Goal: Transaction & Acquisition: Purchase product/service

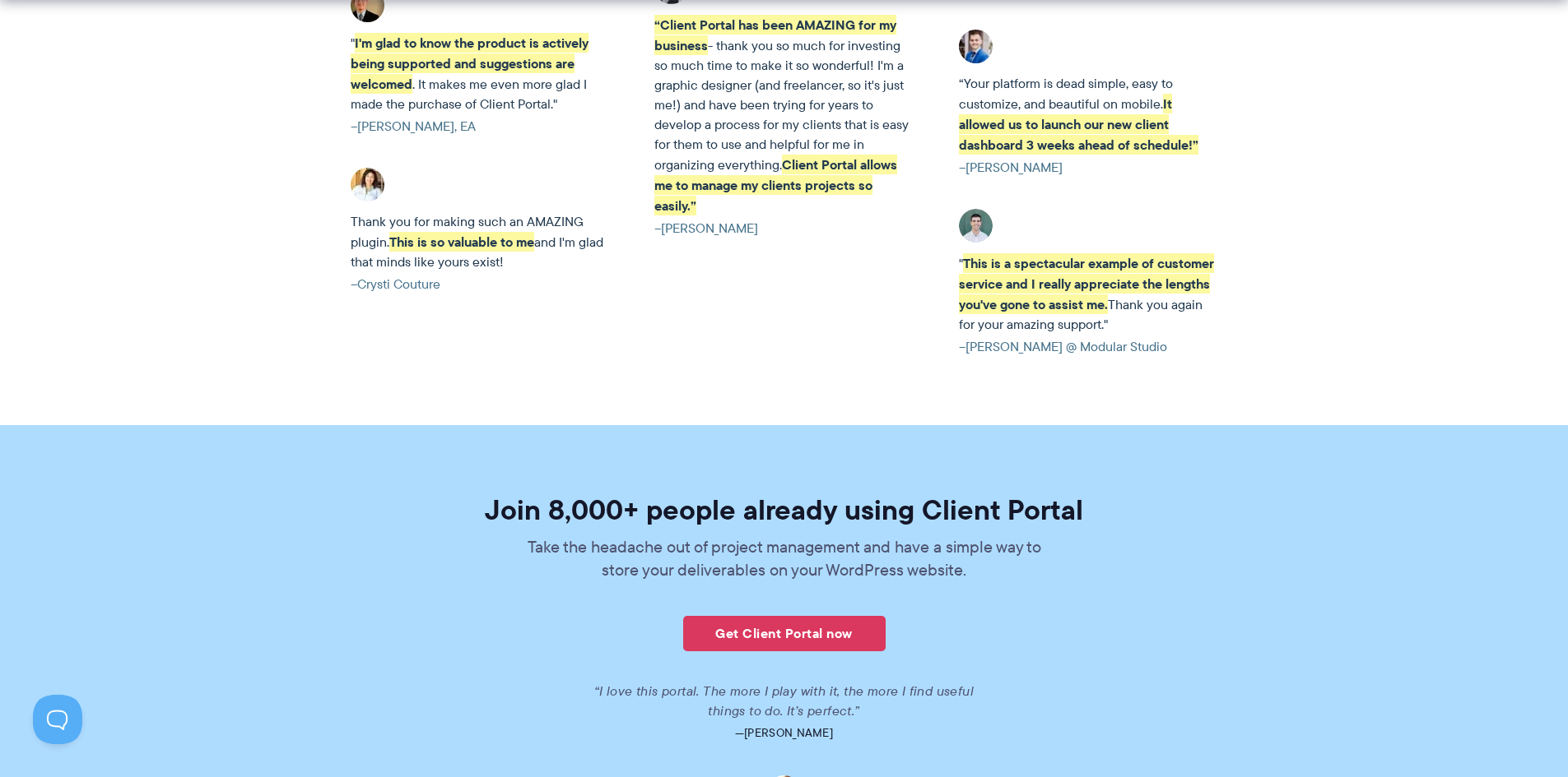
scroll to position [3948, 0]
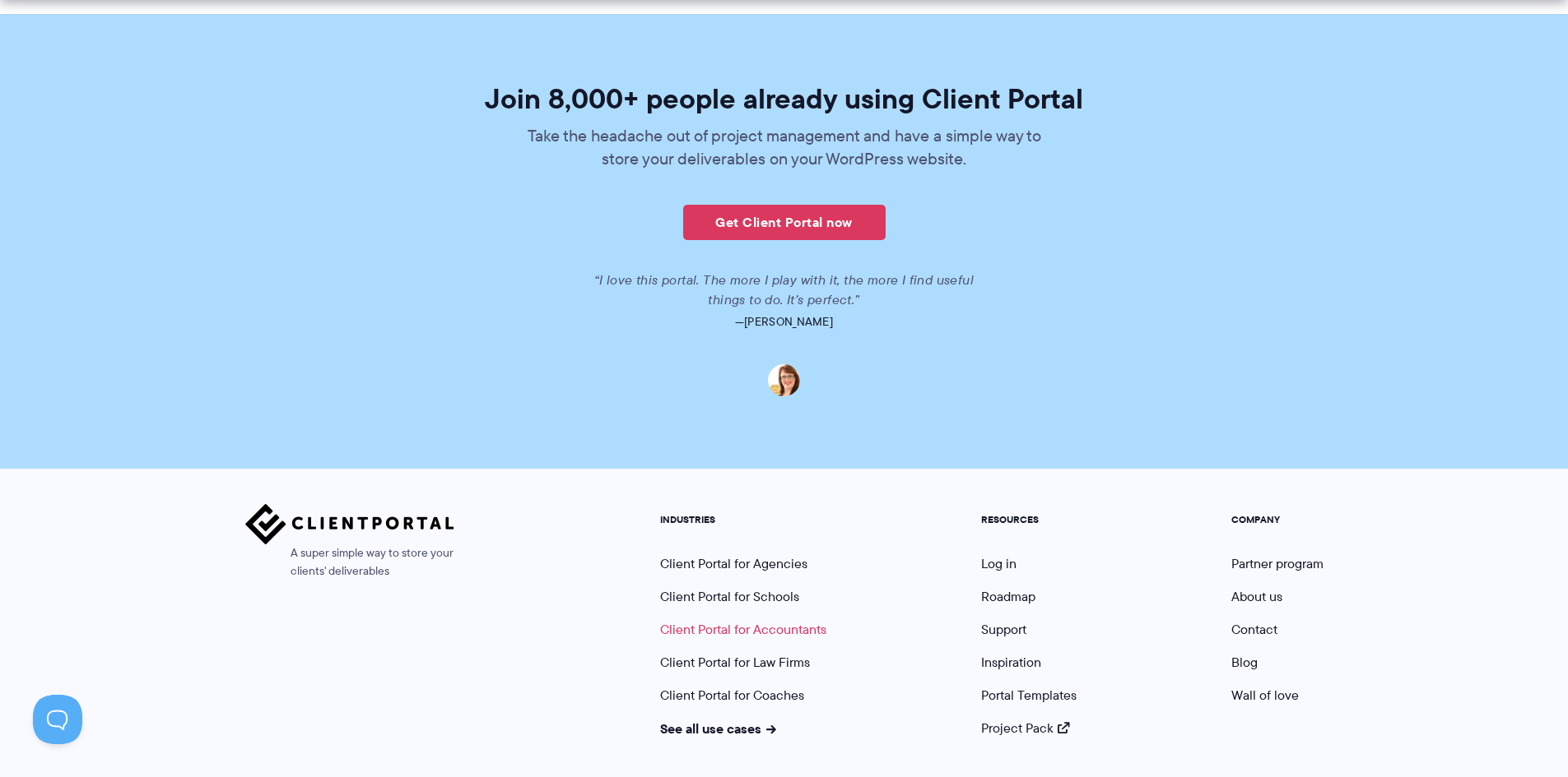
click at [721, 620] on link "Client Portal for Accountants" at bounding box center [743, 630] width 167 height 19
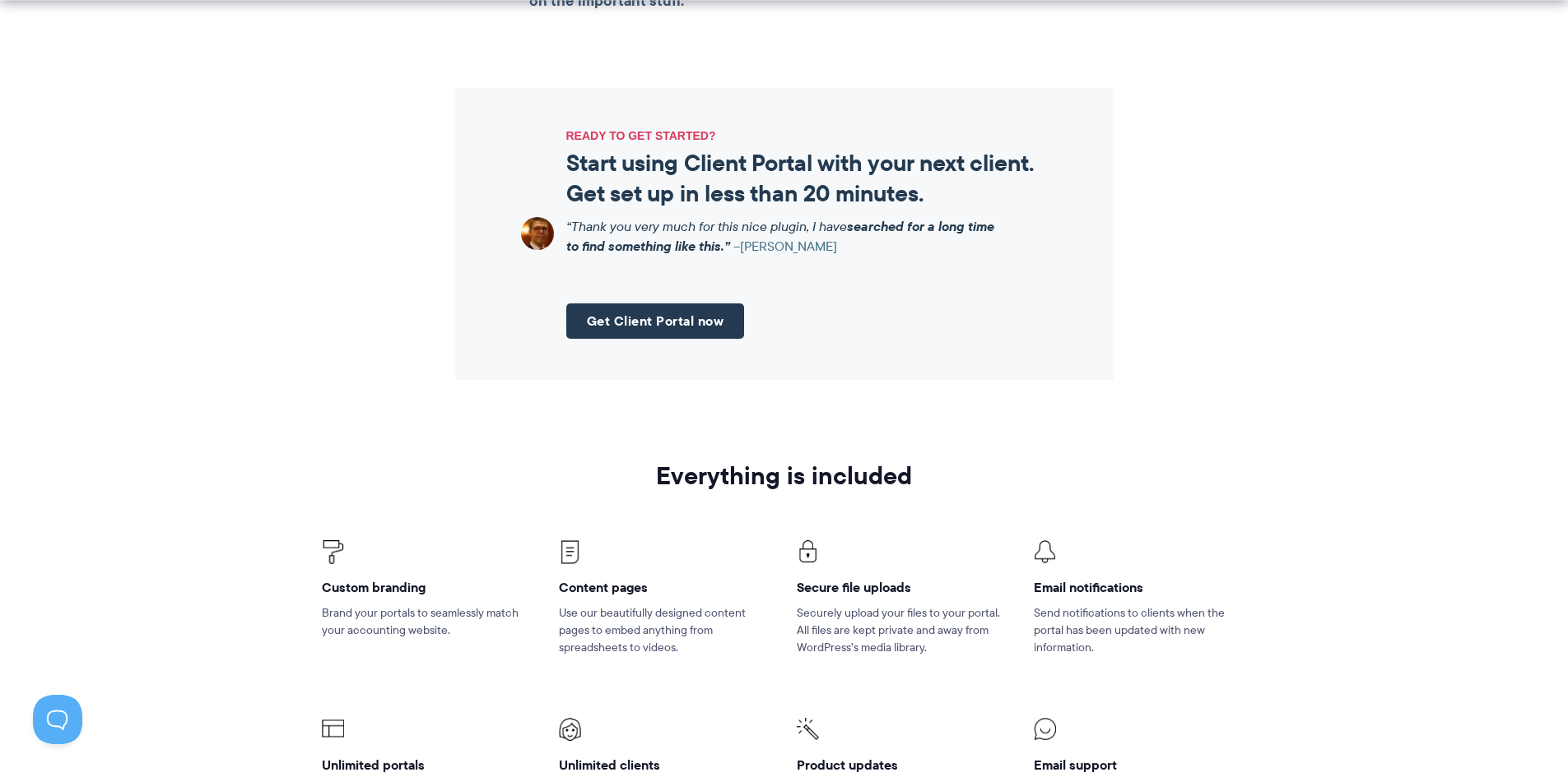
scroll to position [2056, 0]
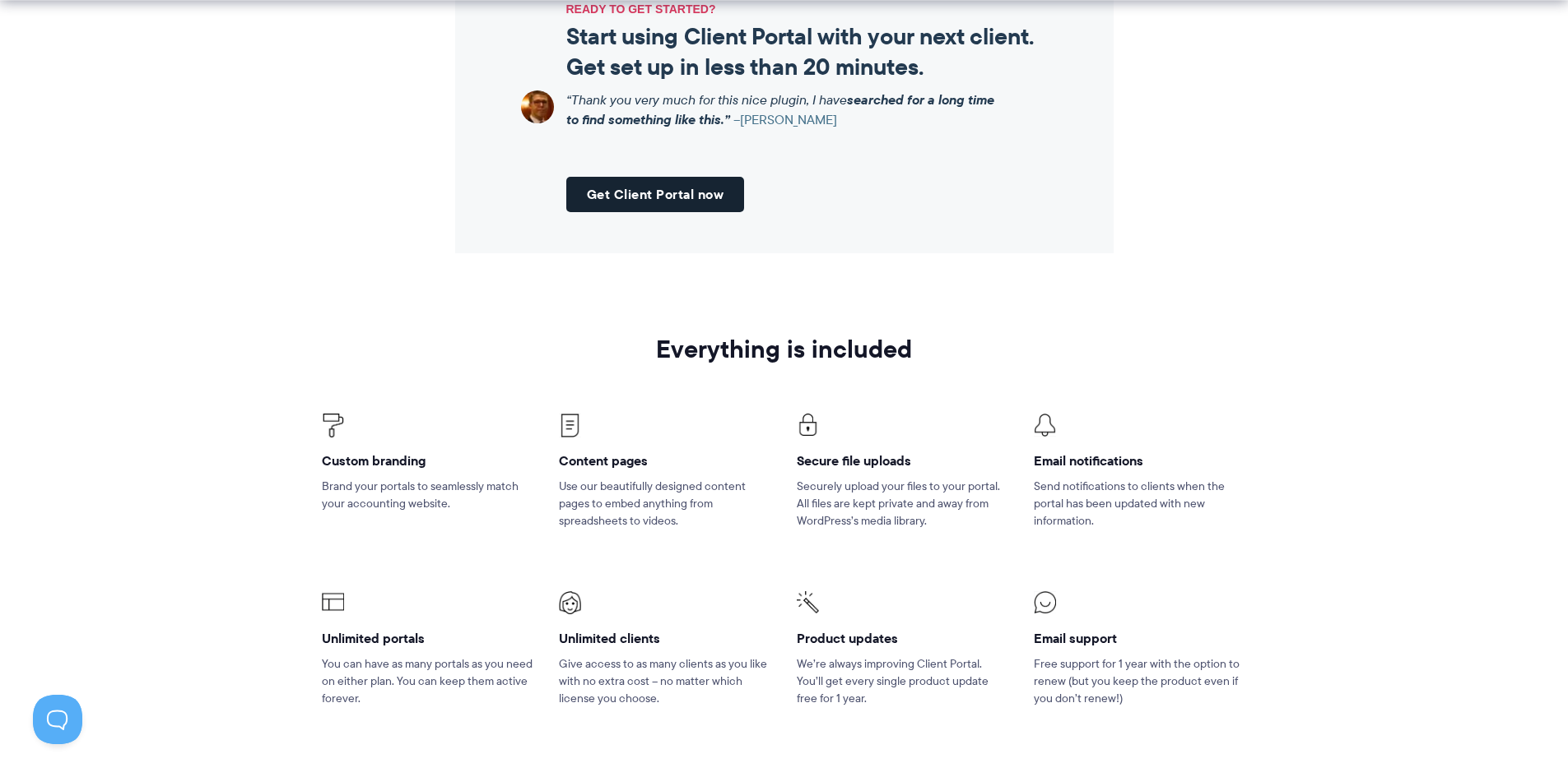
click at [667, 185] on link "Get Client Portal now" at bounding box center [655, 194] width 179 height 36
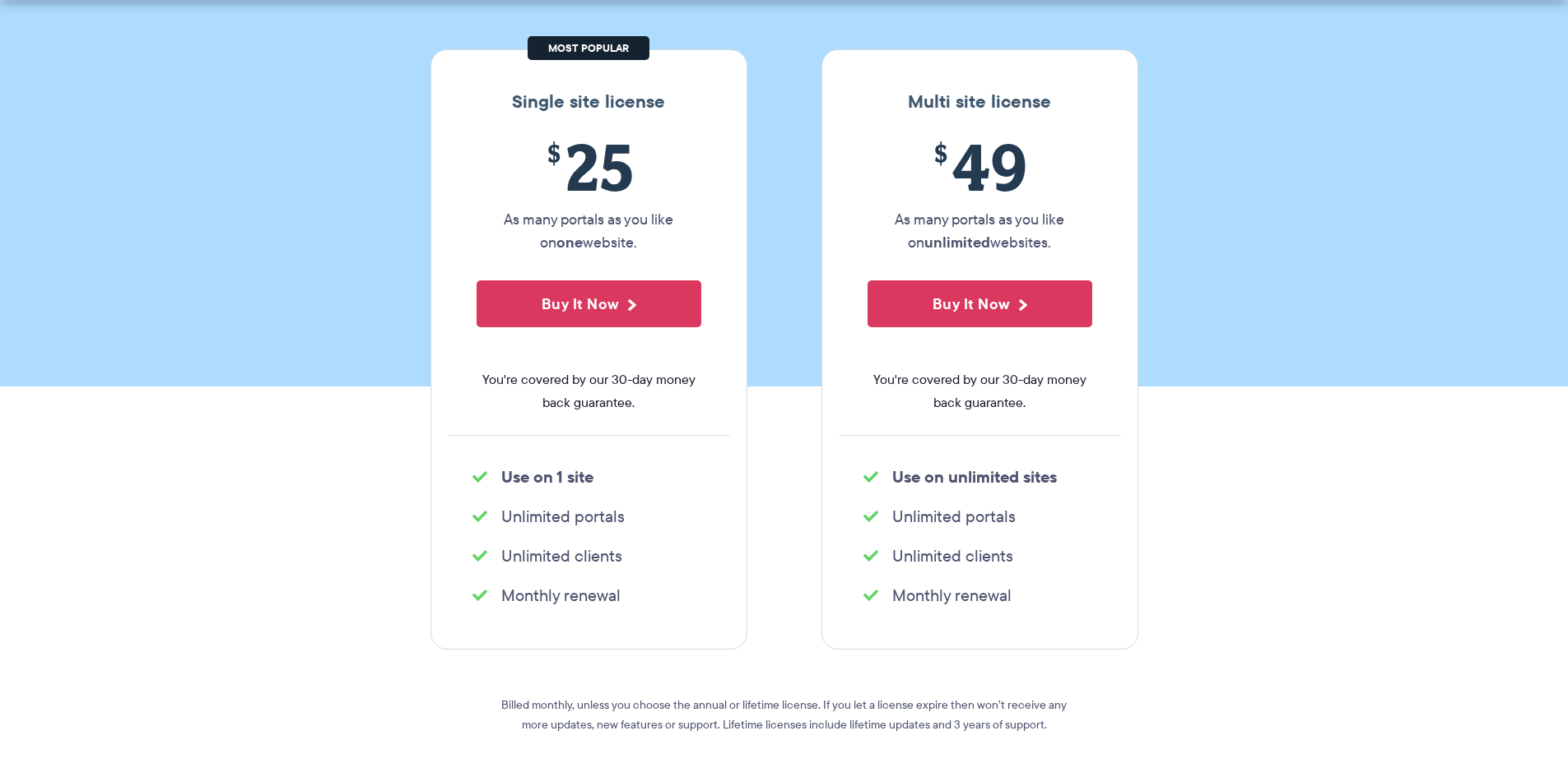
scroll to position [247, 0]
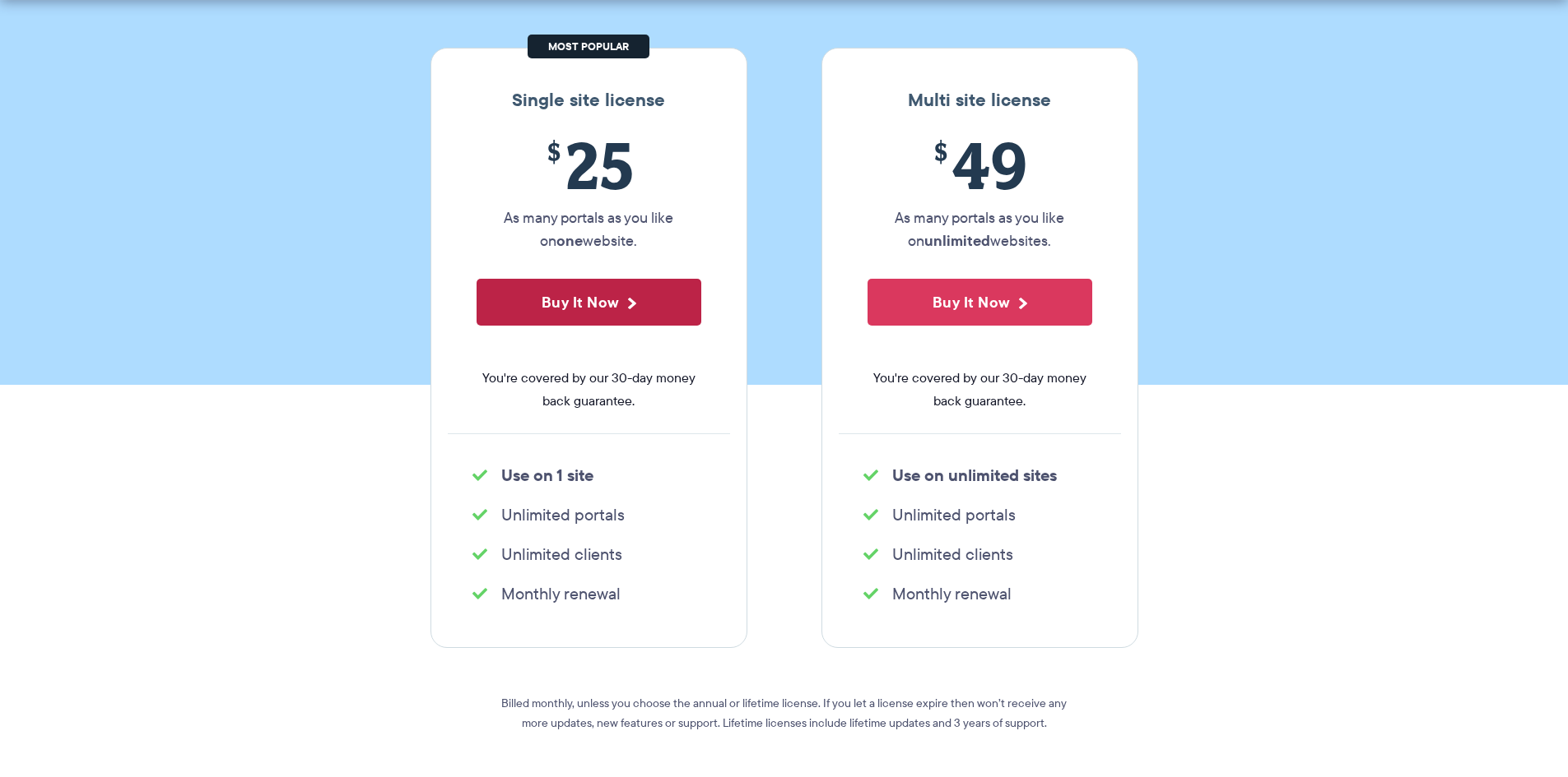
click at [569, 308] on button "Buy It Now" at bounding box center [588, 303] width 224 height 47
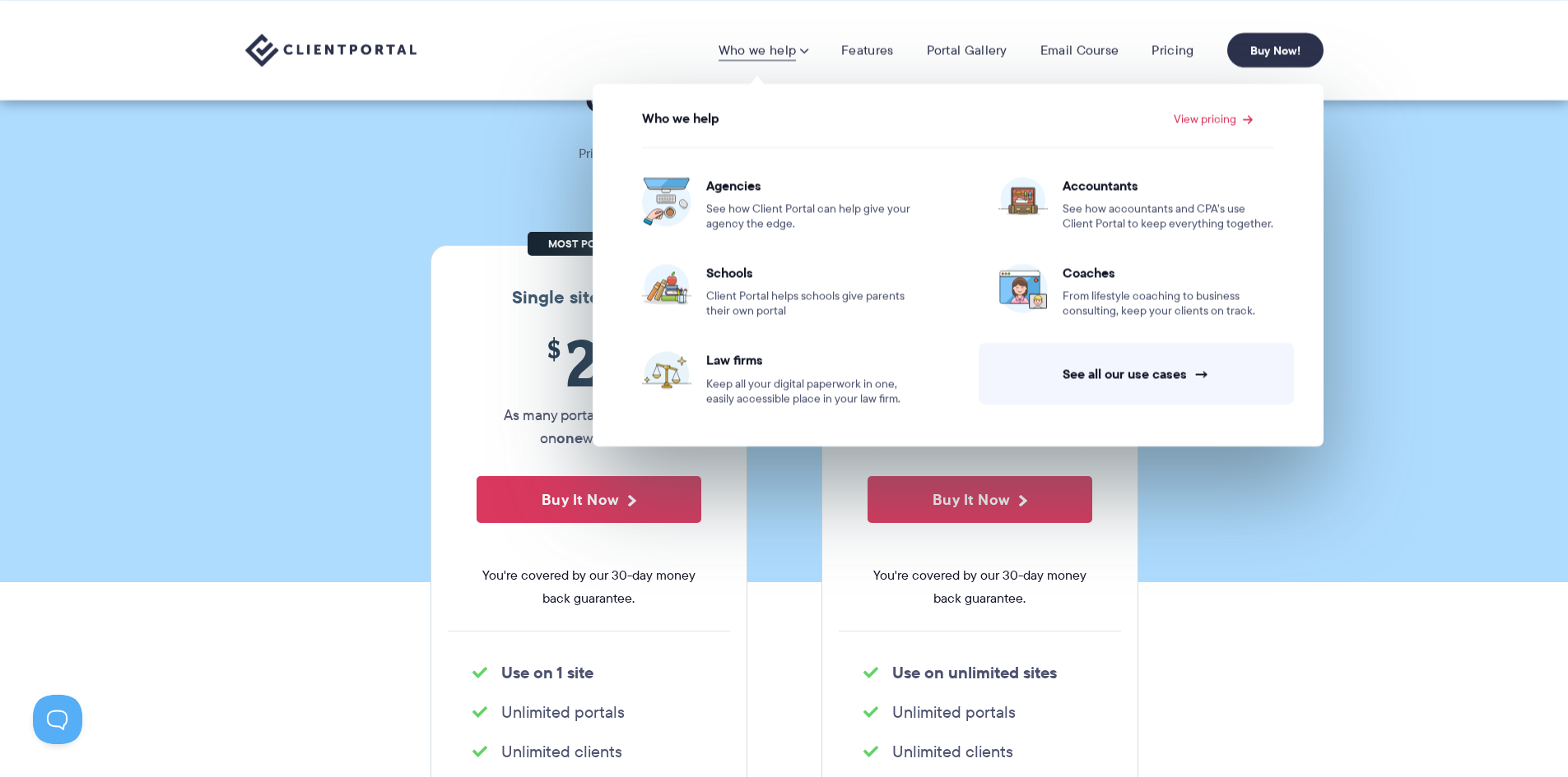
scroll to position [0, 0]
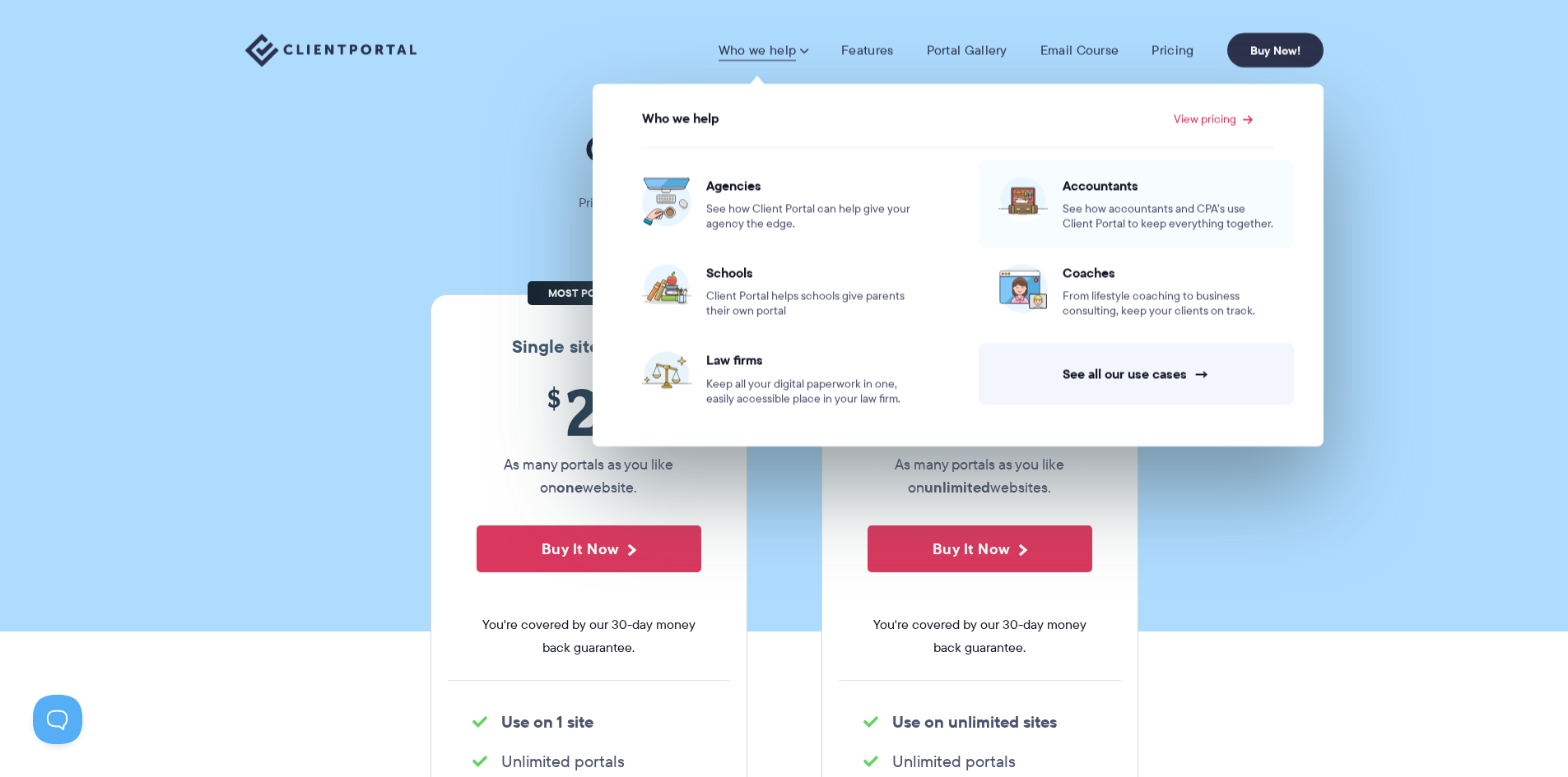
click at [1100, 178] on span "Accountants" at bounding box center [1168, 185] width 211 height 17
